Goal: Transaction & Acquisition: Book appointment/travel/reservation

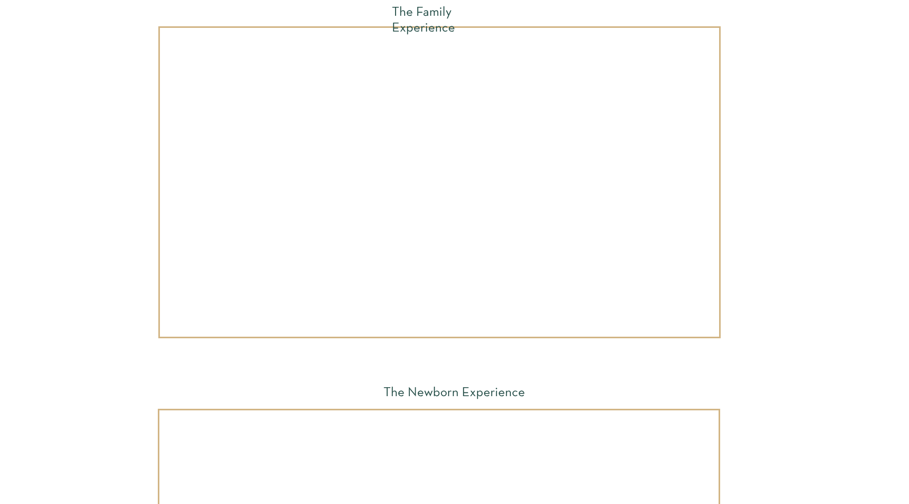
scroll to position [5640, 0]
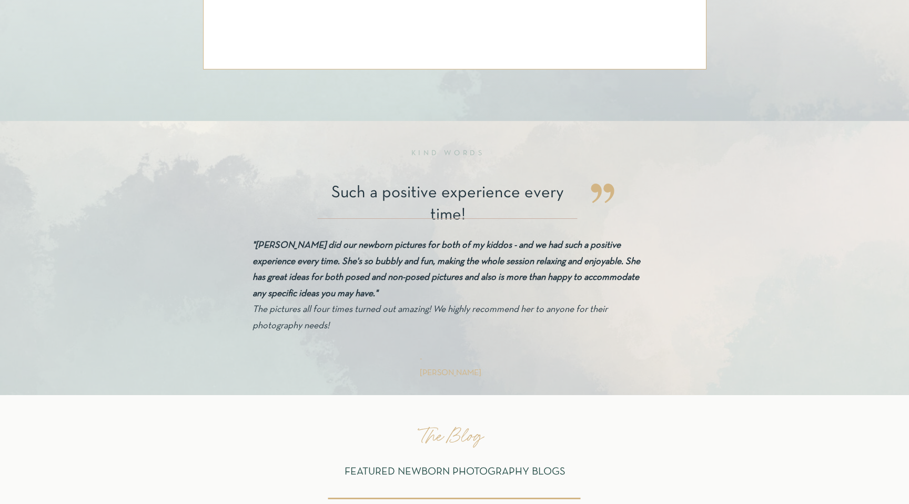
scroll to position [3491, 0]
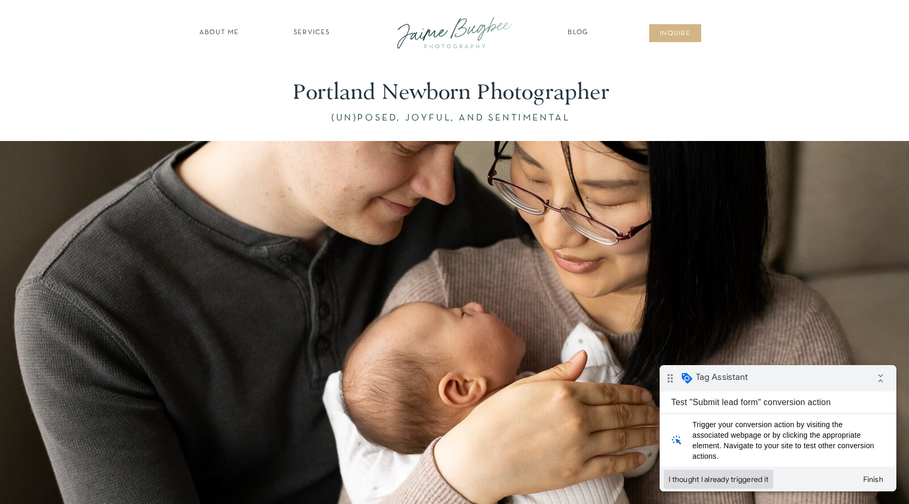
click at [751, 475] on button "I thought I already triggered it" at bounding box center [718, 479] width 109 height 19
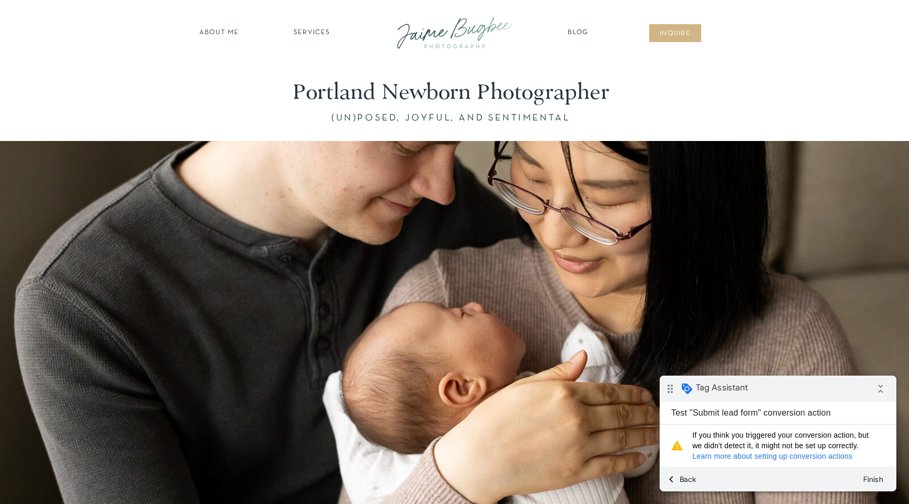
click at [763, 456] on link "Learn more about setting up conversion actions" at bounding box center [772, 456] width 160 height 8
click at [686, 476] on button "chevron_left Back" at bounding box center [683, 479] width 38 height 19
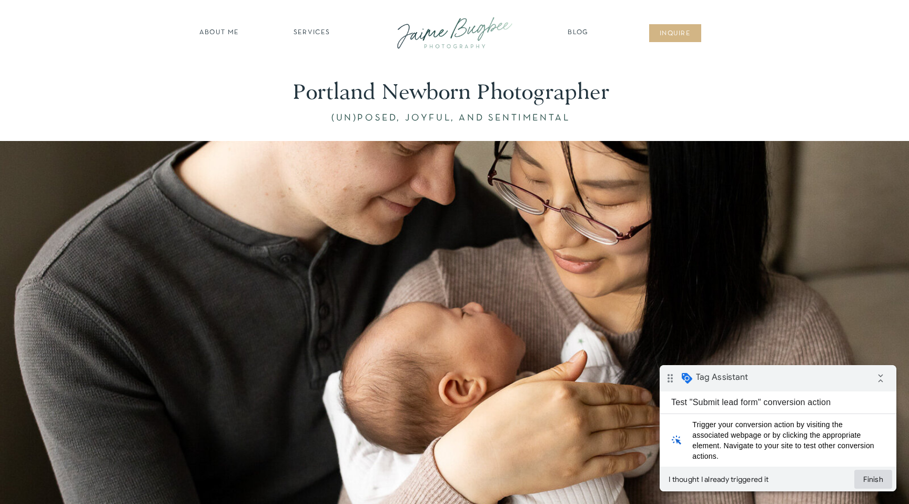
click at [865, 479] on button "Finish" at bounding box center [874, 479] width 38 height 19
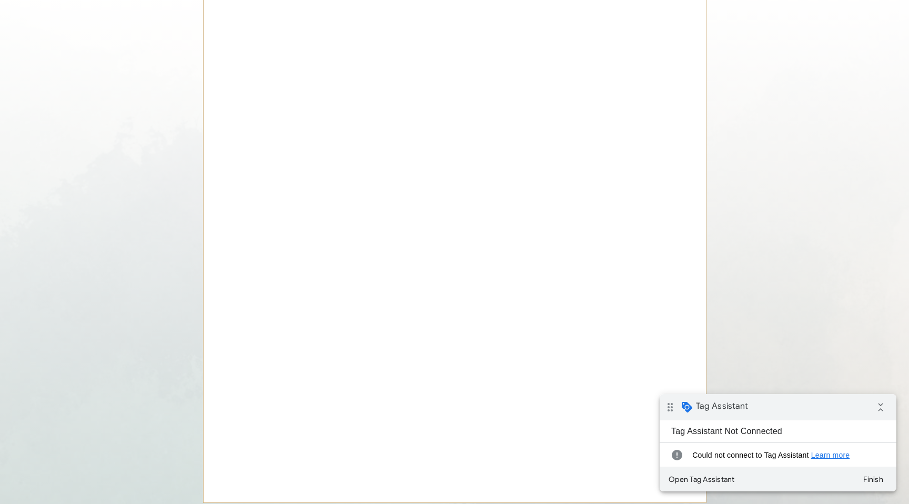
scroll to position [3184, 0]
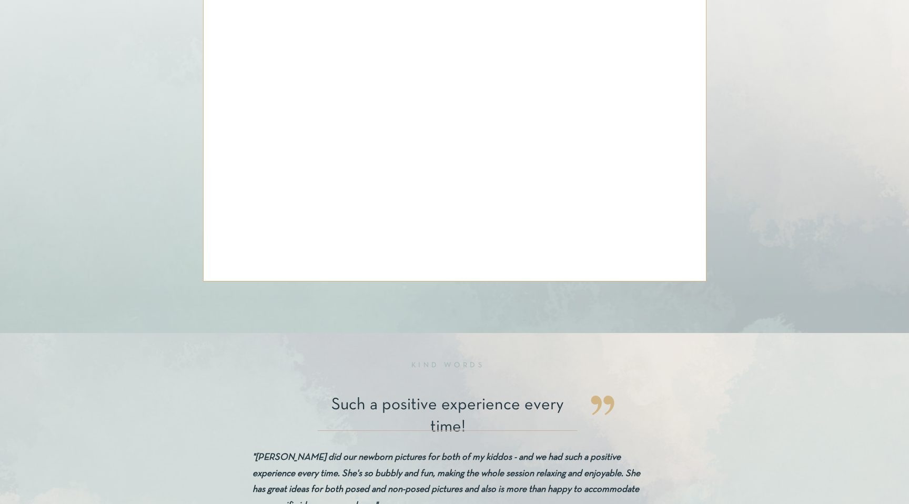
scroll to position [3407, 0]
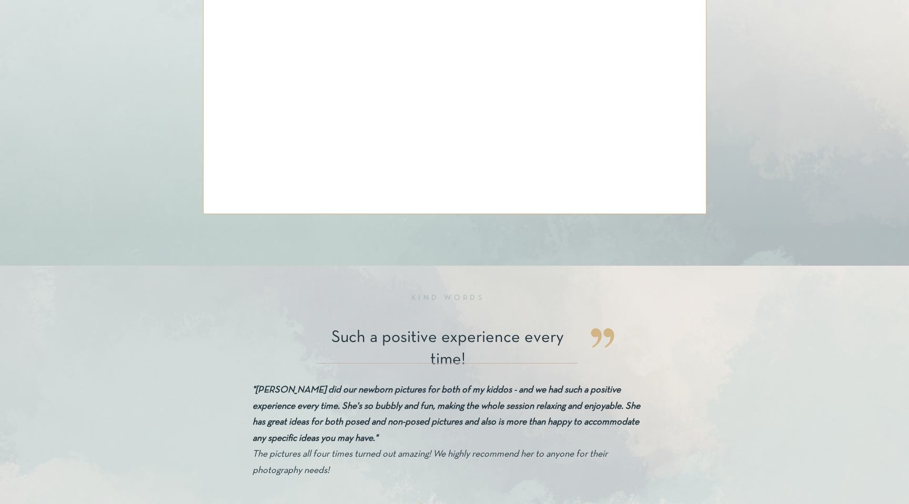
scroll to position [3461, 0]
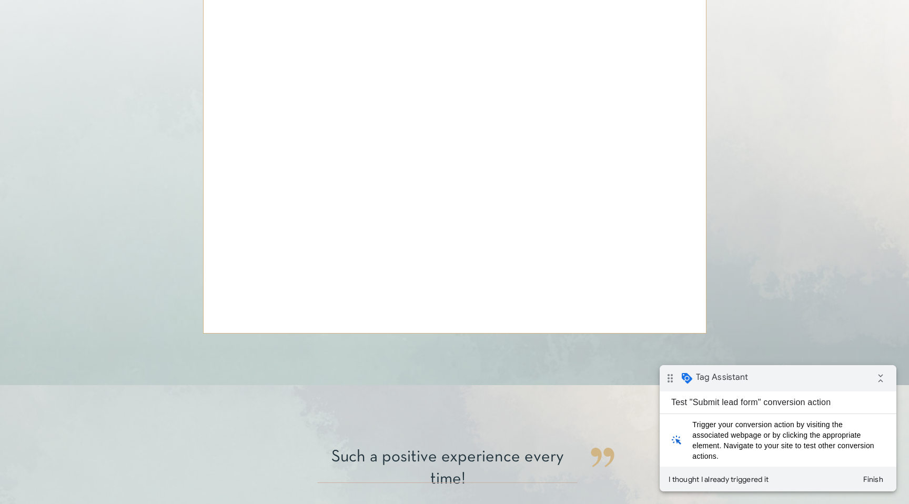
scroll to position [3348, 0]
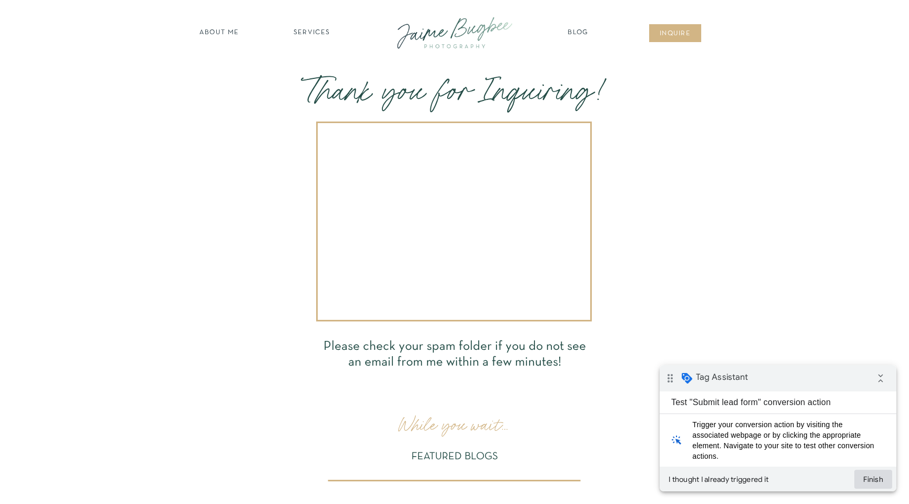
click at [863, 480] on button "Finish" at bounding box center [874, 479] width 38 height 19
